Goal: Check status: Check status

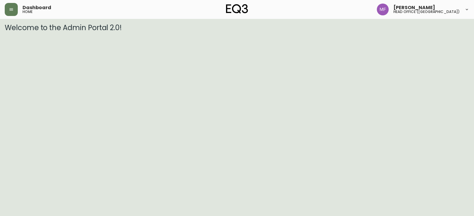
click at [10, 15] on button "button" at bounding box center [11, 9] width 13 height 13
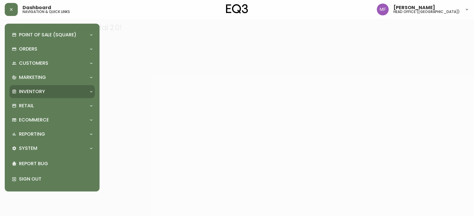
click at [33, 91] on p "Inventory" at bounding box center [32, 92] width 26 height 7
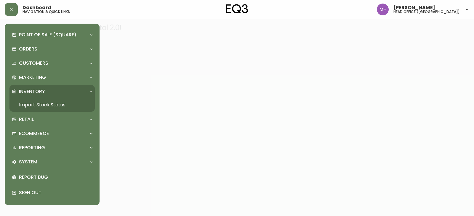
drag, startPoint x: 38, startPoint y: 101, endPoint x: 39, endPoint y: 88, distance: 13.7
click at [38, 102] on link "Import Stock Status" at bounding box center [51, 105] width 85 height 14
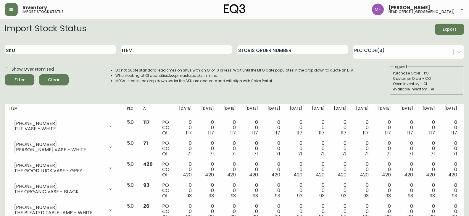
click at [78, 46] on input "SKU" at bounding box center [60, 49] width 111 height 9
paste input "[PHONE_NUMBER]"
type input "[PHONE_NUMBER]"
click at [5, 74] on button "Filter" at bounding box center [20, 79] width 30 height 11
